Goal: Transaction & Acquisition: Purchase product/service

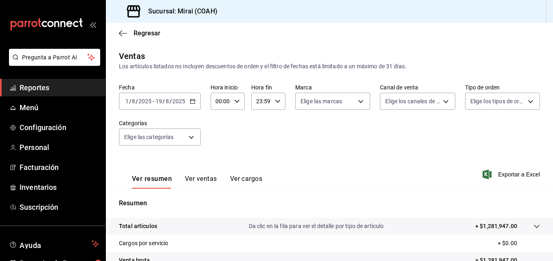
scroll to position [129, 0]
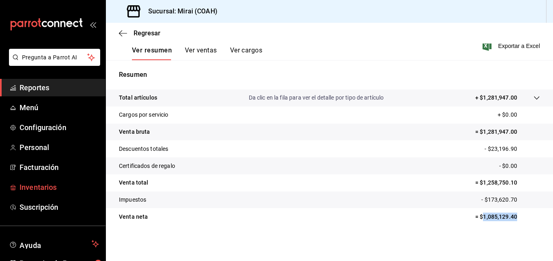
click at [52, 188] on span "Inventarios" at bounding box center [59, 187] width 79 height 11
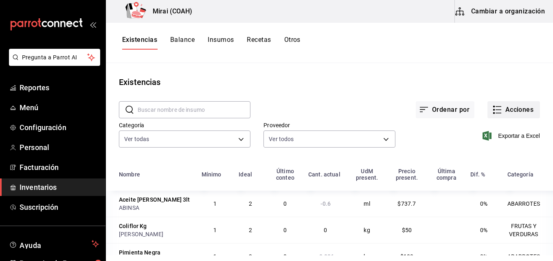
click at [506, 114] on button "Acciones" at bounding box center [513, 109] width 53 height 17
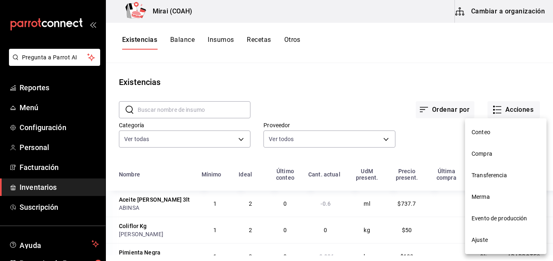
click at [481, 157] on span "Compra" at bounding box center [505, 154] width 68 height 9
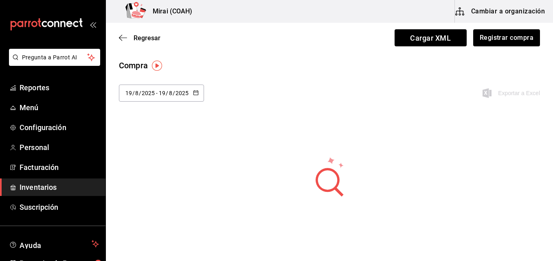
click at [199, 92] on div "[DATE] [DATE] - [DATE] [DATE]" at bounding box center [161, 93] width 85 height 17
click at [136, 169] on li "Semana pasada" at bounding box center [157, 174] width 77 height 18
type input "[DATE]"
type input "10"
type input "[DATE]"
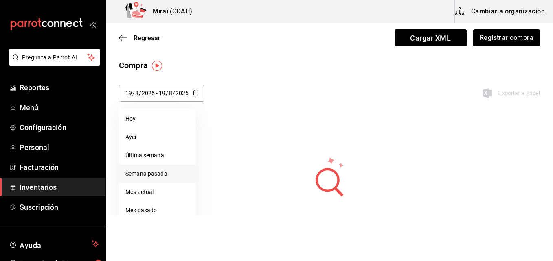
type input "16"
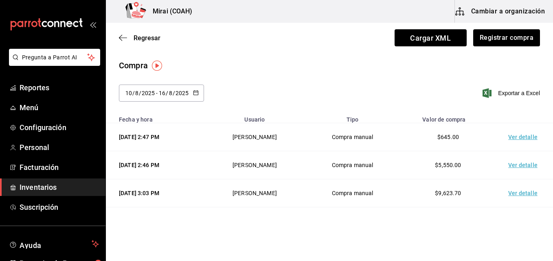
click at [507, 138] on td "Ver detalle" at bounding box center [524, 137] width 57 height 28
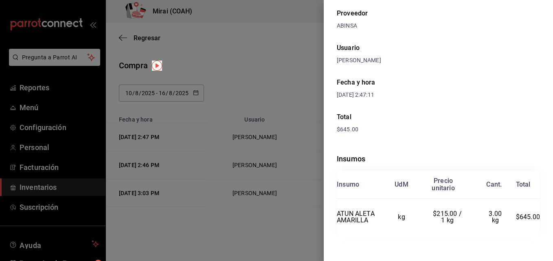
scroll to position [42, 0]
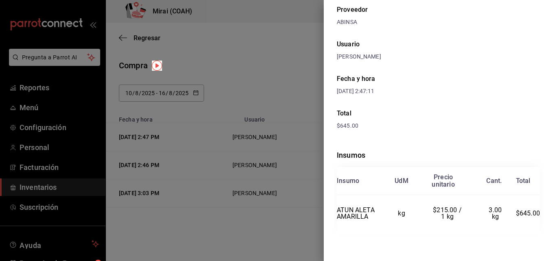
click at [285, 227] on div at bounding box center [276, 130] width 553 height 261
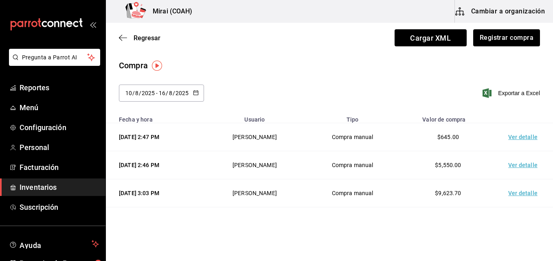
click at [512, 168] on td "Ver detalle" at bounding box center [524, 165] width 57 height 28
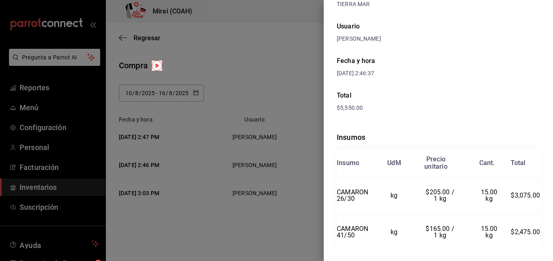
scroll to position [58, 0]
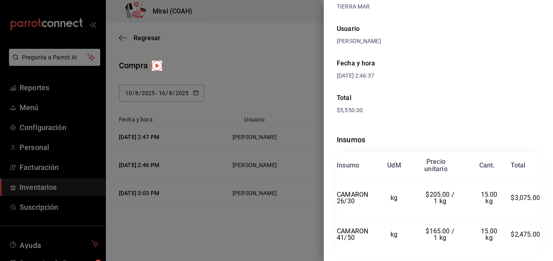
click at [198, 249] on div at bounding box center [276, 130] width 553 height 261
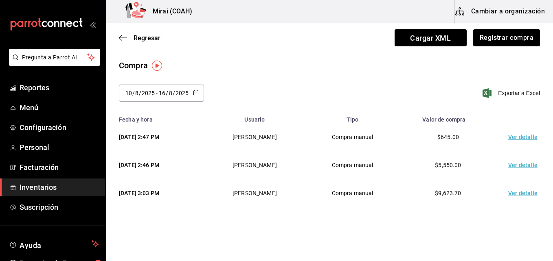
click at [508, 195] on td "Ver detalle" at bounding box center [524, 193] width 57 height 28
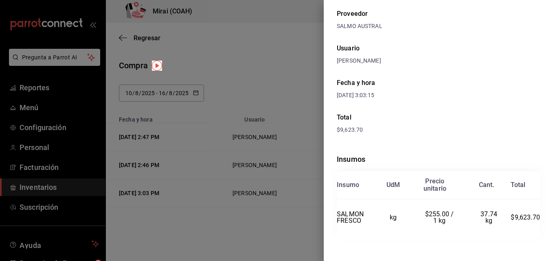
scroll to position [42, 0]
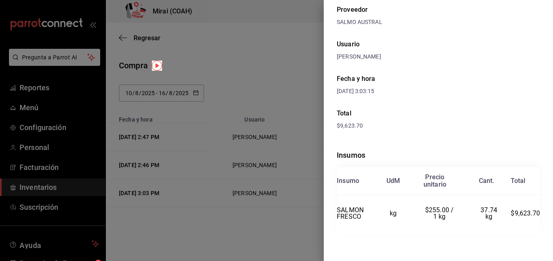
click at [211, 217] on div at bounding box center [276, 130] width 553 height 261
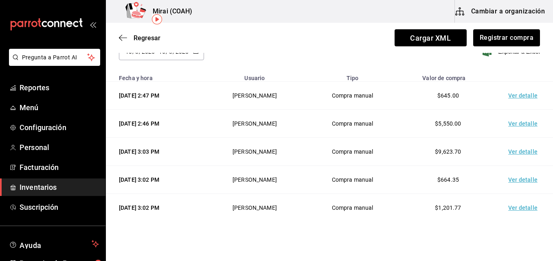
scroll to position [50, 0]
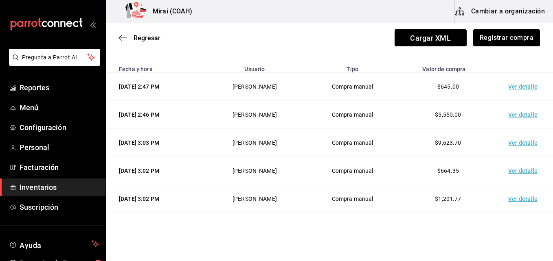
click at [510, 87] on td "Ver detalle" at bounding box center [524, 87] width 57 height 28
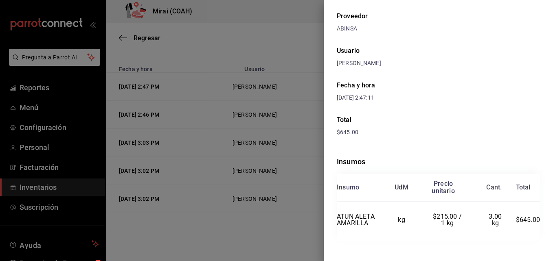
scroll to position [42, 0]
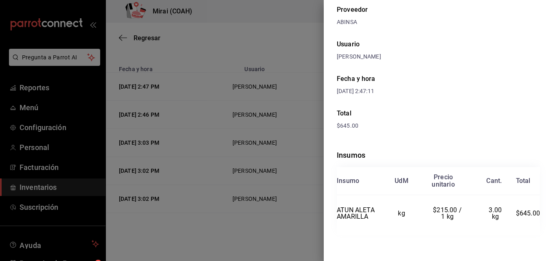
click at [211, 252] on div at bounding box center [276, 130] width 553 height 261
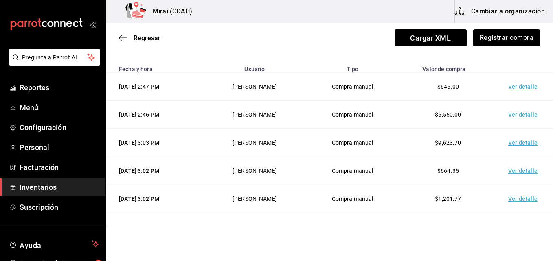
click at [512, 114] on td "Ver detalle" at bounding box center [524, 115] width 57 height 28
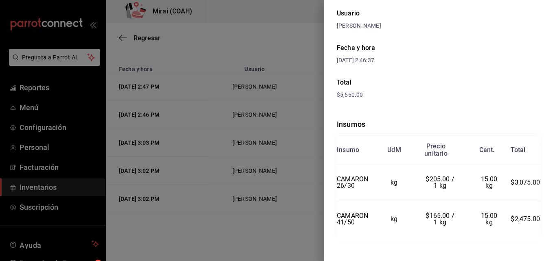
scroll to position [79, 0]
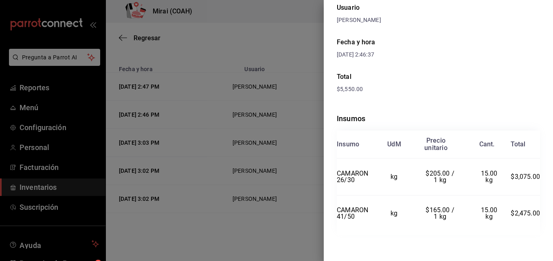
click at [212, 243] on div at bounding box center [276, 130] width 553 height 261
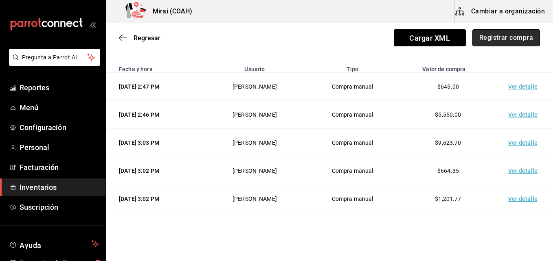
click at [490, 41] on button "Registrar compra" at bounding box center [506, 37] width 68 height 17
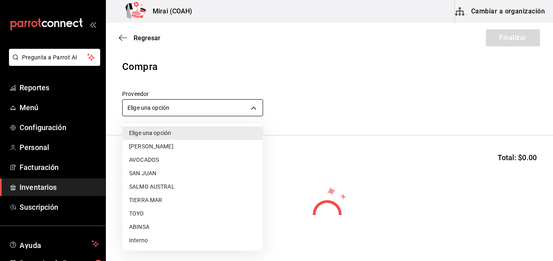
click at [159, 112] on body "Pregunta a Parrot AI Reportes Menú Configuración Personal Facturación Inventari…" at bounding box center [276, 107] width 553 height 215
click at [151, 209] on li "TOYO" at bounding box center [193, 213] width 140 height 13
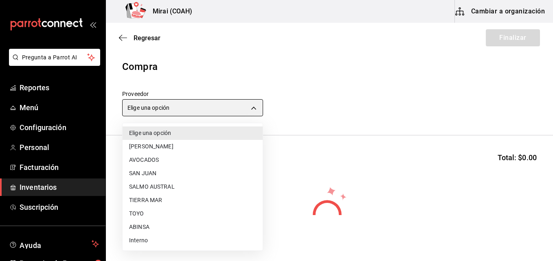
type input "e78d7275-026a-4e50-9875-693dd4ae81c7"
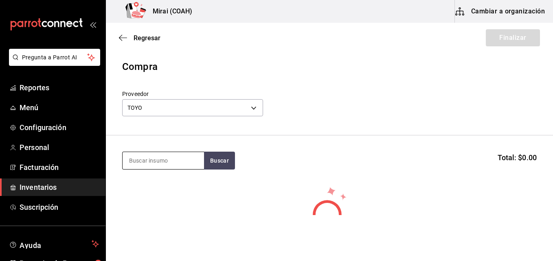
click at [158, 159] on input at bounding box center [163, 160] width 81 height 17
type input "SUR"
click at [224, 159] on button "Buscar" at bounding box center [219, 161] width 31 height 18
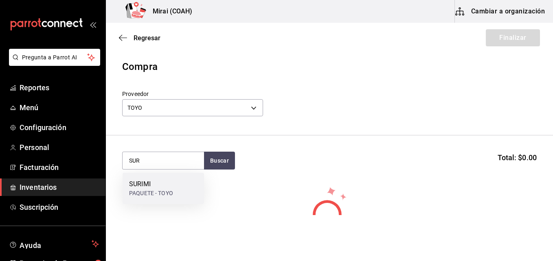
click at [157, 186] on div "SURIMI" at bounding box center [151, 184] width 44 height 10
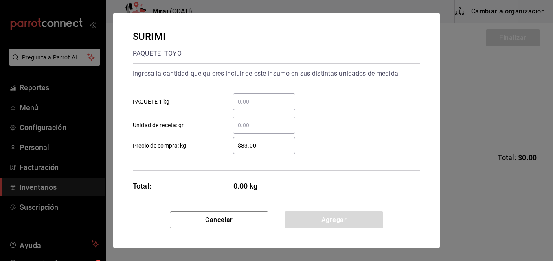
click at [267, 106] on input "​ PAQUETE 1 kg" at bounding box center [264, 102] width 62 height 10
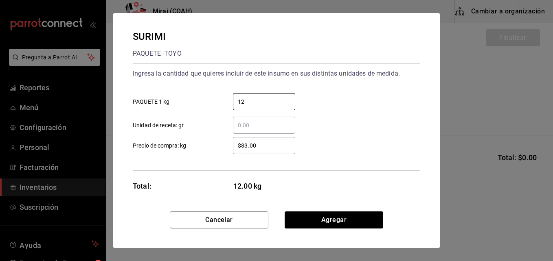
type input "12"
click at [256, 145] on input "$83.00" at bounding box center [264, 146] width 62 height 10
type input "$8"
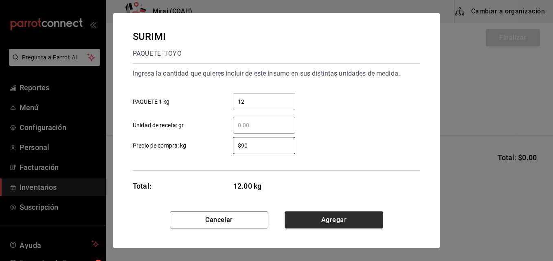
type input "$90"
click at [317, 219] on button "Agregar" at bounding box center [333, 220] width 98 height 17
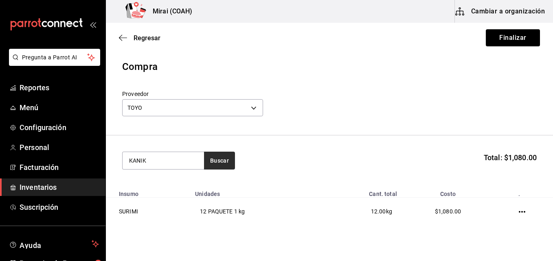
type input "KANIK"
click at [227, 160] on button "Buscar" at bounding box center [219, 161] width 31 height 18
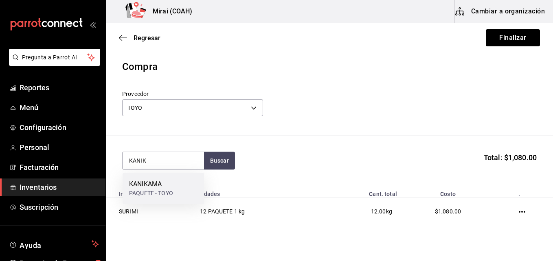
click at [167, 190] on div "PAQUETE - TOYO" at bounding box center [151, 193] width 44 height 9
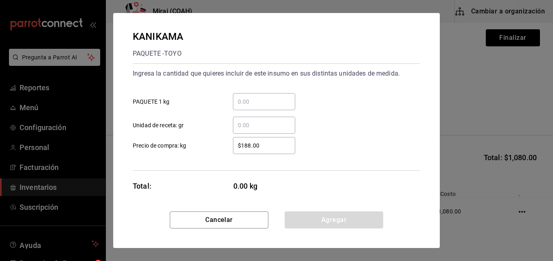
click at [241, 102] on input "​ PAQUETE 1 kg" at bounding box center [264, 102] width 62 height 10
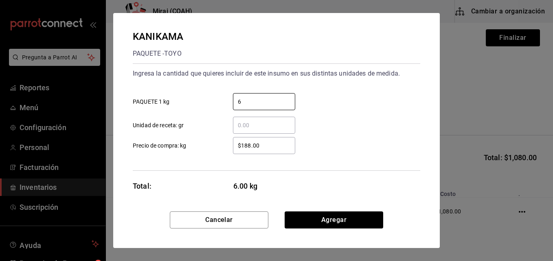
type input "6"
click at [250, 149] on input "$188.00" at bounding box center [264, 146] width 62 height 10
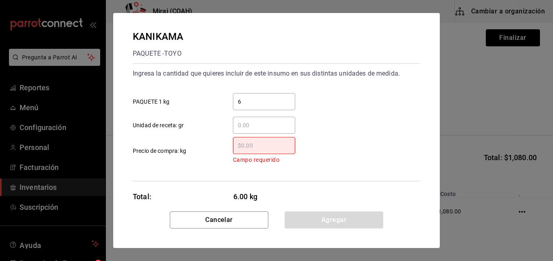
type input "$9"
click at [249, 103] on input "6" at bounding box center [264, 102] width 62 height 10
type input "3"
click at [241, 150] on input "​ Campo requerido Precio de compra: kg" at bounding box center [264, 146] width 62 height 10
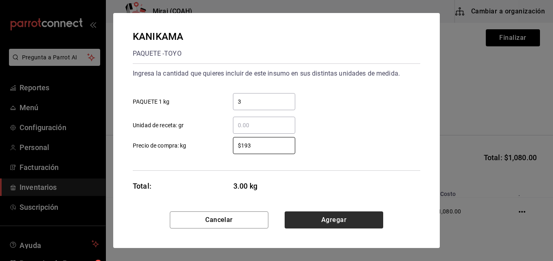
type input "$193"
click at [338, 221] on button "Agregar" at bounding box center [333, 220] width 98 height 17
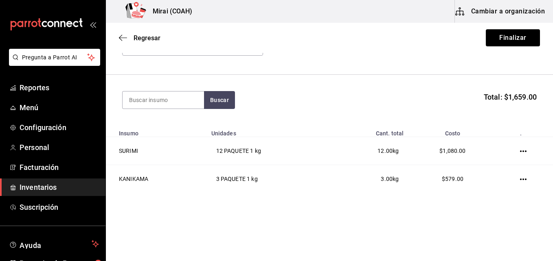
scroll to position [65, 0]
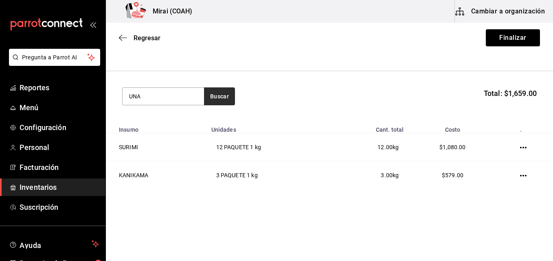
type input "UNA"
click at [214, 92] on button "Buscar" at bounding box center [219, 97] width 31 height 18
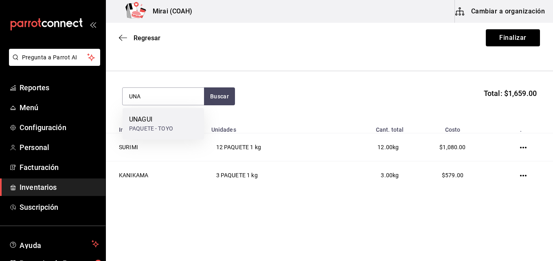
click at [173, 121] on div "UNAGUI PAQUETE - TOYO" at bounding box center [163, 123] width 81 height 31
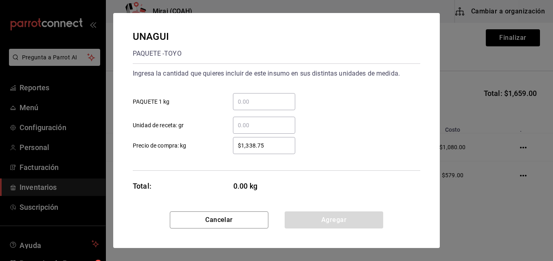
click at [246, 105] on input "​ PAQUETE 1 kg" at bounding box center [264, 102] width 62 height 10
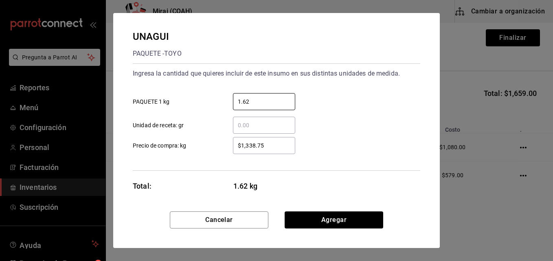
type input "1.62"
click at [253, 144] on input "$1,338.75" at bounding box center [264, 146] width 62 height 10
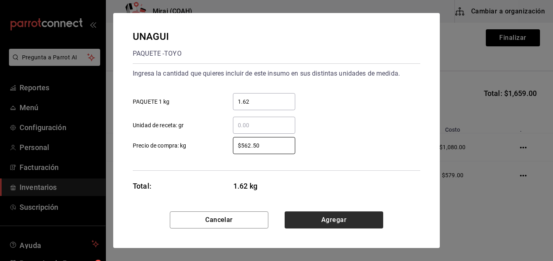
type input "$562.50"
click at [300, 217] on button "Agregar" at bounding box center [333, 220] width 98 height 17
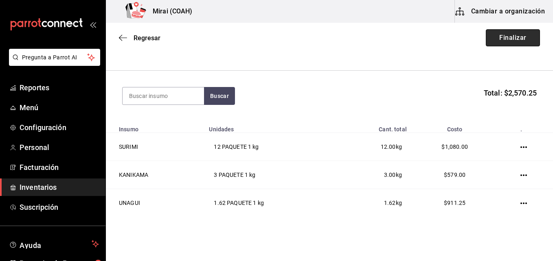
click at [497, 41] on button "Finalizar" at bounding box center [513, 37] width 54 height 17
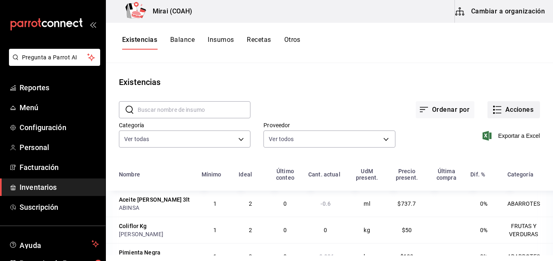
click at [508, 107] on button "Acciones" at bounding box center [513, 109] width 53 height 17
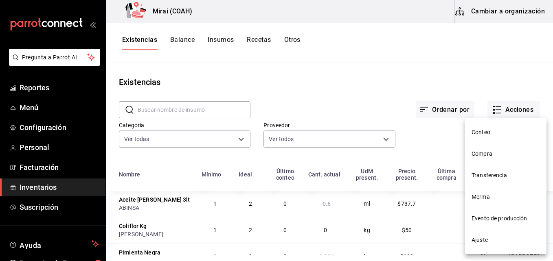
click at [487, 155] on span "Compra" at bounding box center [505, 154] width 68 height 9
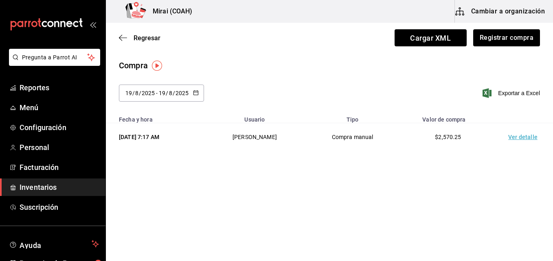
click at [510, 138] on td "Ver detalle" at bounding box center [524, 137] width 57 height 28
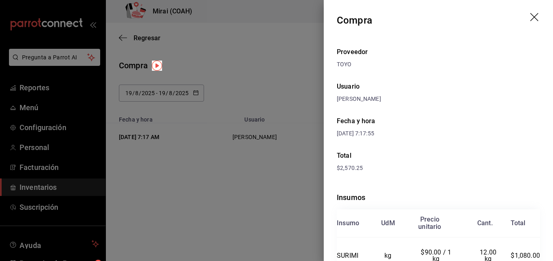
click at [526, 13] on header "Compra" at bounding box center [438, 20] width 229 height 41
click at [530, 19] on icon "drag" at bounding box center [535, 18] width 10 height 10
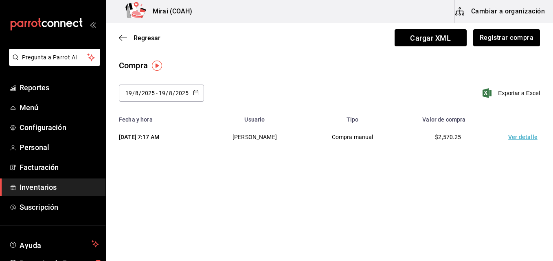
click at [533, 135] on td "Ver detalle" at bounding box center [524, 137] width 57 height 28
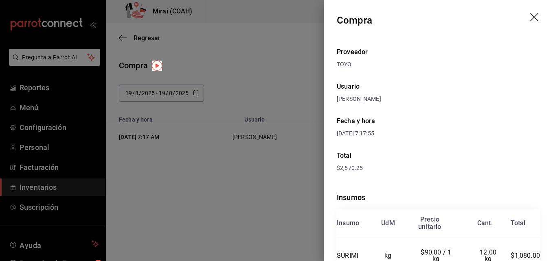
click at [239, 78] on div at bounding box center [276, 130] width 553 height 261
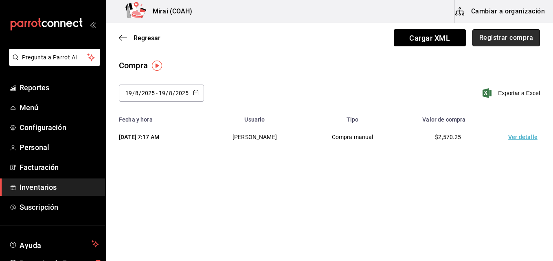
click at [496, 36] on button "Registrar compra" at bounding box center [506, 37] width 68 height 17
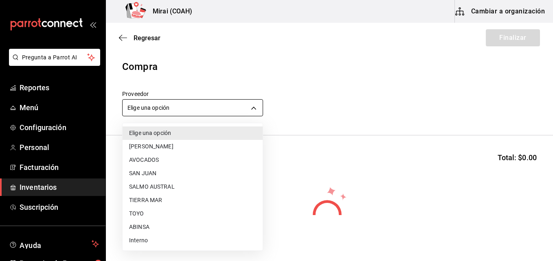
click at [172, 109] on body "Pregunta a Parrot AI Reportes Menú Configuración Personal Facturación Inventari…" at bounding box center [276, 107] width 553 height 215
click at [136, 228] on li "ABINSA" at bounding box center [193, 227] width 140 height 13
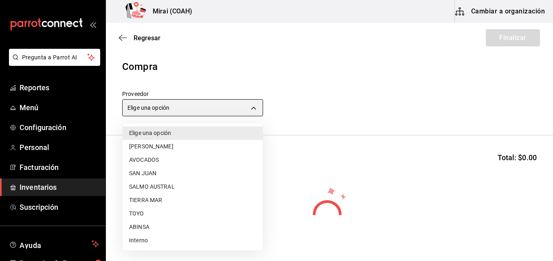
type input "3088cbcc-2f09-4efe-a8f3-8089b11bff24"
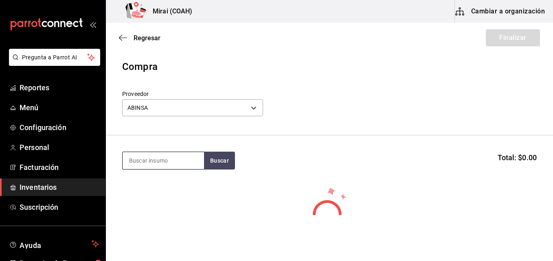
click at [152, 160] on input at bounding box center [163, 160] width 81 height 17
type input "POLL"
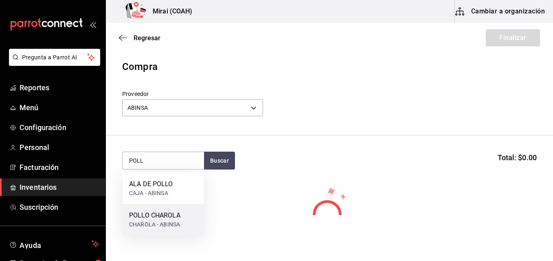
click at [144, 220] on div "POLLO CHAROLA" at bounding box center [154, 216] width 51 height 10
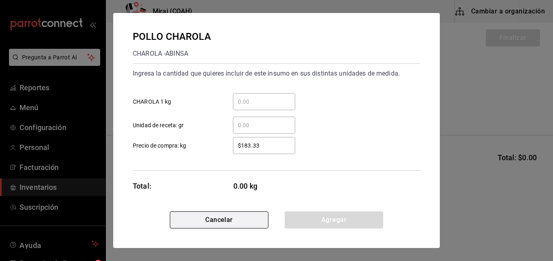
click at [254, 219] on button "Cancelar" at bounding box center [219, 220] width 98 height 17
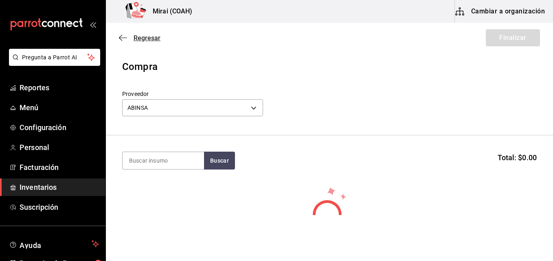
click at [122, 37] on icon "button" at bounding box center [123, 37] width 8 height 7
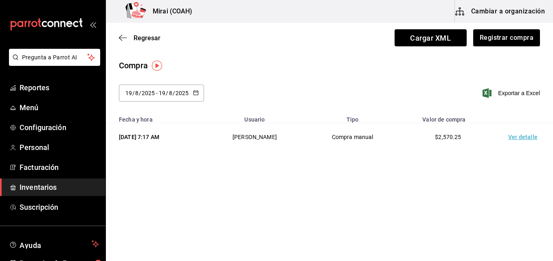
click at [198, 94] on div "[DATE] [DATE] - [DATE] [DATE]" at bounding box center [161, 93] width 85 height 17
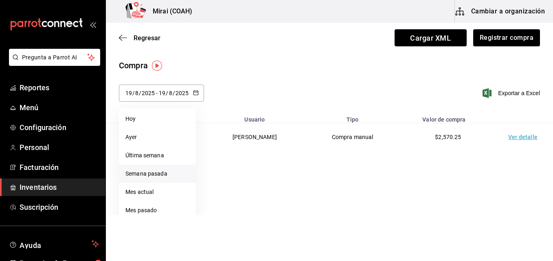
click at [146, 178] on li "Semana pasada" at bounding box center [157, 174] width 77 height 18
type input "[DATE]"
type input "10"
type input "[DATE]"
type input "16"
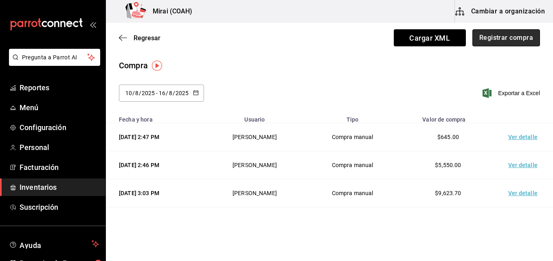
click at [498, 41] on button "Registrar compra" at bounding box center [506, 37] width 68 height 17
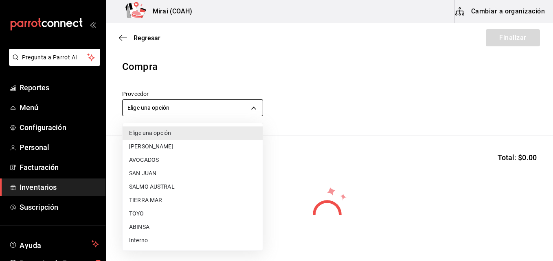
click at [241, 112] on body "Pregunta a Parrot AI Reportes Menú Configuración Personal Facturación Inventari…" at bounding box center [276, 107] width 553 height 215
click at [141, 226] on li "ABINSA" at bounding box center [193, 227] width 140 height 13
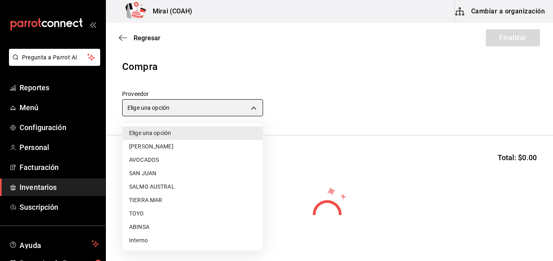
type input "3088cbcc-2f09-4efe-a8f3-8089b11bff24"
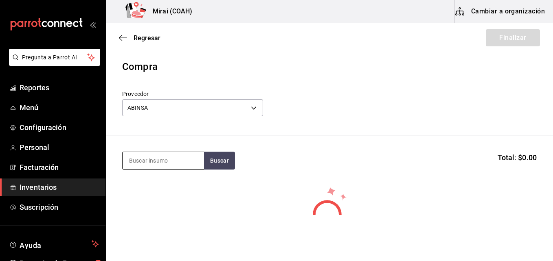
click at [143, 160] on input at bounding box center [163, 160] width 81 height 17
type input "POLL"
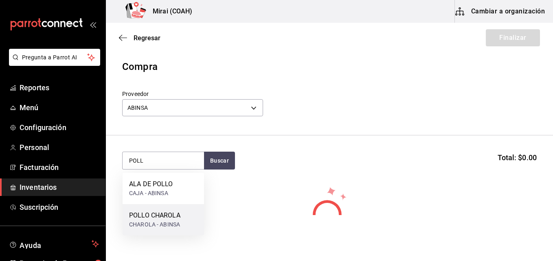
click at [147, 215] on div "POLLO CHAROLA" at bounding box center [154, 216] width 51 height 10
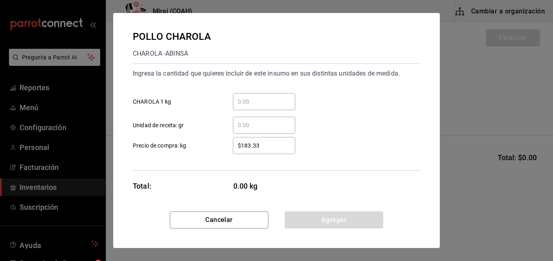
click at [257, 99] on input "​ CHAROLA 1 kg" at bounding box center [264, 102] width 62 height 10
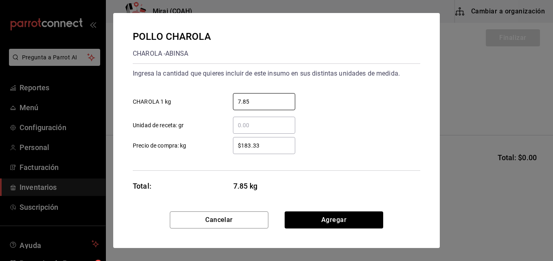
type input "7.85"
click at [253, 147] on input "$183.33" at bounding box center [264, 146] width 62 height 10
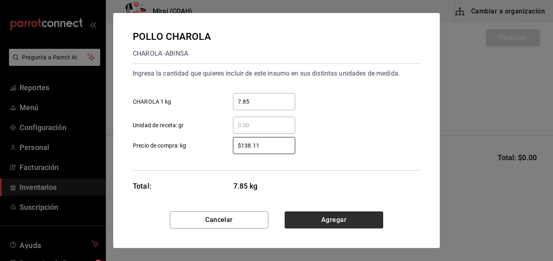
type input "$138.11"
click at [316, 218] on button "Agregar" at bounding box center [333, 220] width 98 height 17
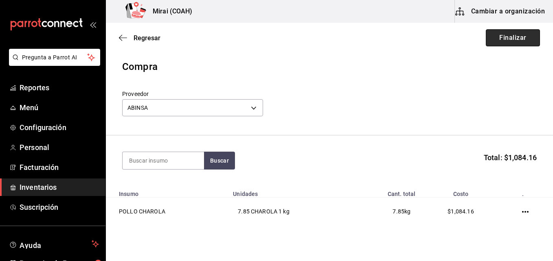
click at [500, 37] on button "Finalizar" at bounding box center [513, 37] width 54 height 17
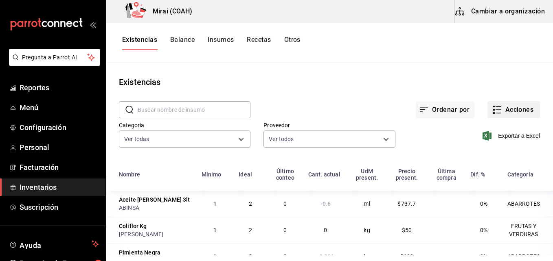
click at [505, 110] on button "Acciones" at bounding box center [513, 109] width 53 height 17
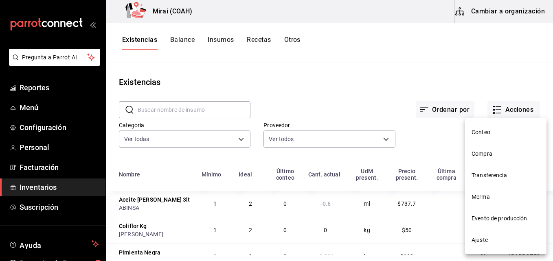
click at [484, 154] on span "Compra" at bounding box center [505, 154] width 68 height 9
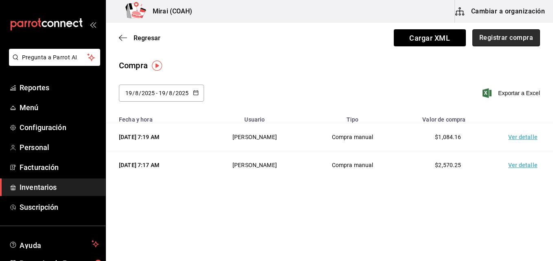
click at [523, 35] on button "Registrar compra" at bounding box center [506, 37] width 68 height 17
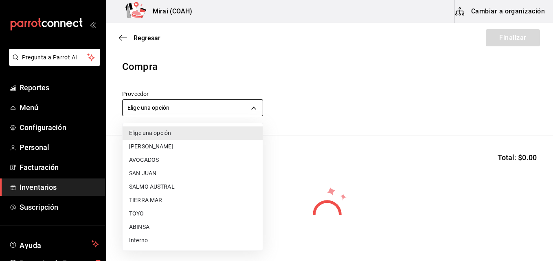
click at [165, 107] on body "Pregunta a Parrot AI Reportes Menú Configuración Personal Facturación Inventari…" at bounding box center [276, 107] width 553 height 215
click at [142, 171] on li "SAN JUAN" at bounding box center [193, 173] width 140 height 13
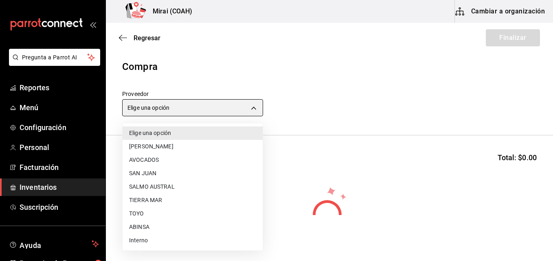
type input "e55419f6-9af1-4385-aa6b-a19422ceae56"
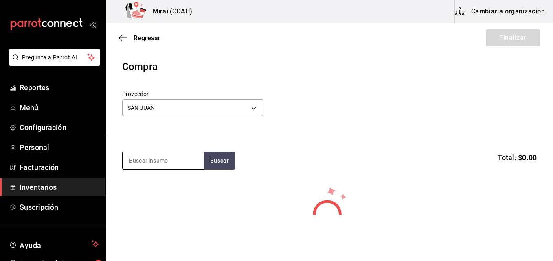
click at [140, 158] on input at bounding box center [163, 160] width 81 height 17
type input "CAÑ"
click at [211, 160] on button "Buscar" at bounding box center [219, 161] width 31 height 18
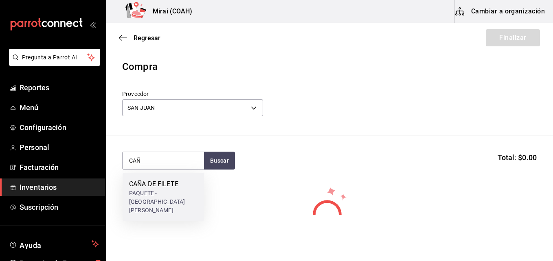
click at [161, 189] on div "PAQUETE - [GEOGRAPHIC_DATA][PERSON_NAME]" at bounding box center [163, 202] width 68 height 26
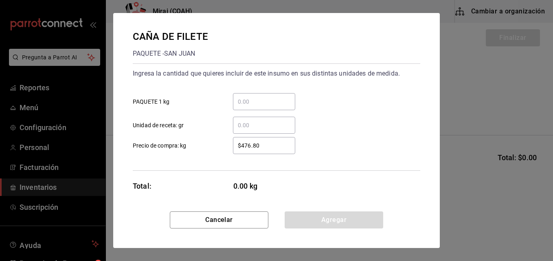
click at [260, 107] on div "​" at bounding box center [264, 101] width 62 height 17
click at [260, 107] on input "​ PAQUETE 1 kg" at bounding box center [264, 102] width 62 height 10
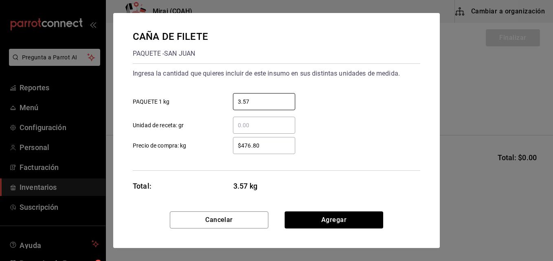
type input "3.57"
click at [250, 151] on div "$476.80 ​" at bounding box center [264, 145] width 62 height 17
click at [250, 151] on input "$476.80" at bounding box center [264, 146] width 62 height 10
click at [250, 151] on div "$476.80 ​" at bounding box center [264, 145] width 62 height 17
click at [250, 151] on input "$476.80" at bounding box center [264, 146] width 62 height 10
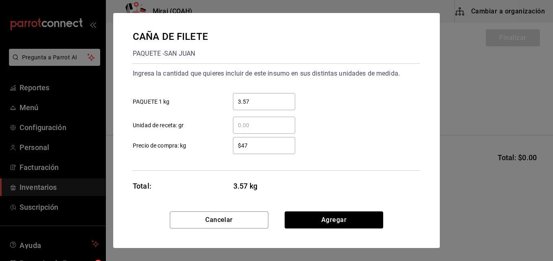
type input "$4"
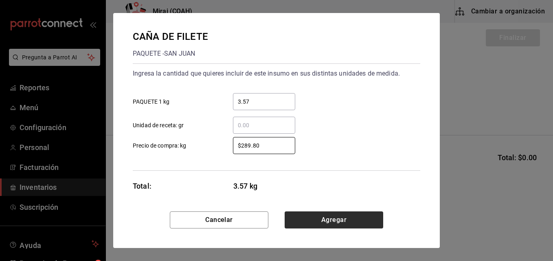
type input "$289.80"
click at [357, 222] on button "Agregar" at bounding box center [333, 220] width 98 height 17
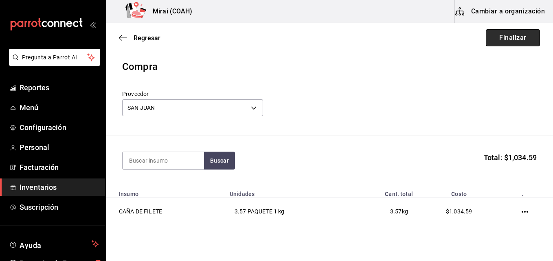
click at [491, 35] on button "Finalizar" at bounding box center [513, 37] width 54 height 17
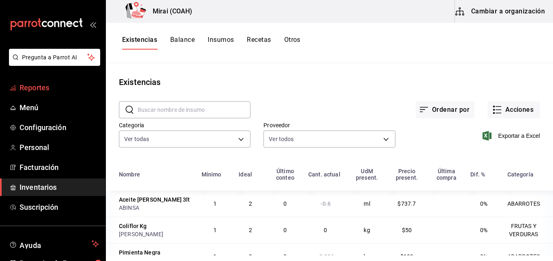
click at [44, 88] on span "Reportes" at bounding box center [59, 87] width 79 height 11
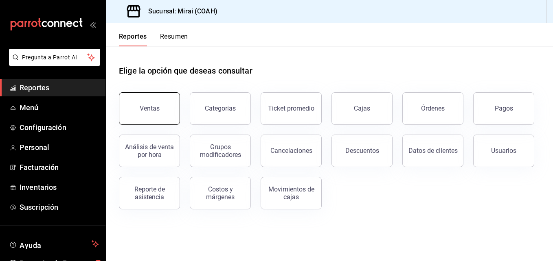
click at [153, 114] on button "Ventas" at bounding box center [149, 108] width 61 height 33
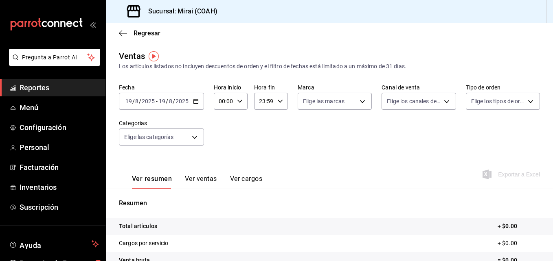
click at [197, 105] on div "[DATE] [DATE] - [DATE] [DATE]" at bounding box center [161, 101] width 85 height 17
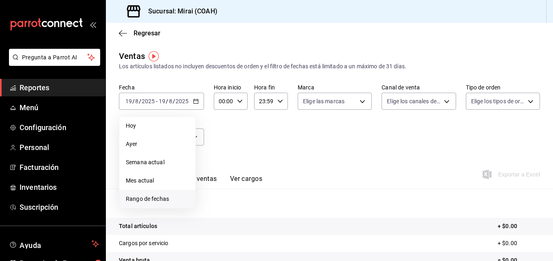
click at [145, 199] on span "Rango de fechas" at bounding box center [157, 199] width 63 height 9
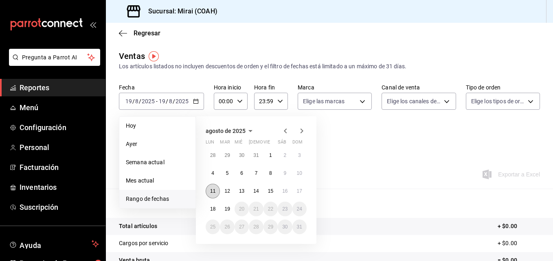
click at [214, 193] on abbr "11" at bounding box center [212, 191] width 5 height 6
click at [303, 192] on button "17" at bounding box center [299, 191] width 14 height 15
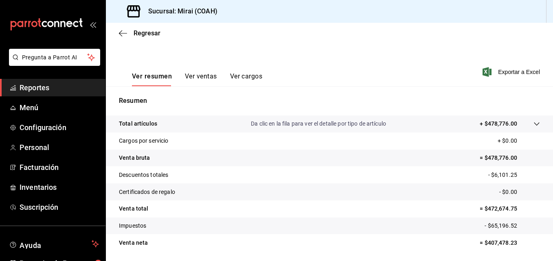
scroll to position [129, 0]
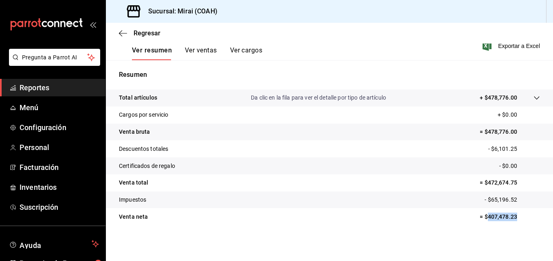
drag, startPoint x: 481, startPoint y: 219, endPoint x: 513, endPoint y: 223, distance: 32.5
click at [513, 223] on tr "Venta [PERSON_NAME] = $407,478.23" at bounding box center [329, 216] width 447 height 17
copy p "407,478.23"
